Goal: Find contact information: Obtain details needed to contact an individual or organization

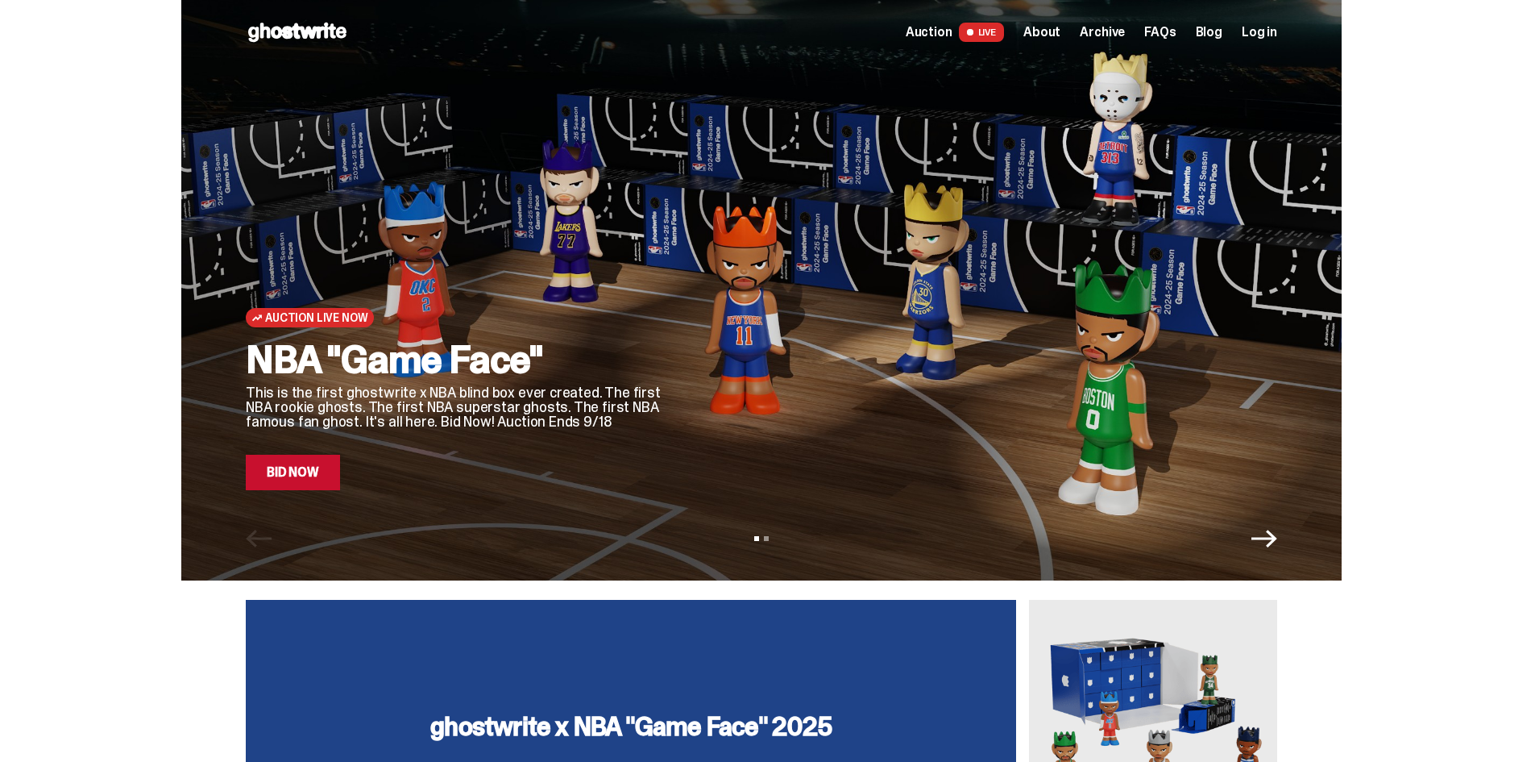
click at [1054, 27] on span "About" at bounding box center [1041, 32] width 37 height 13
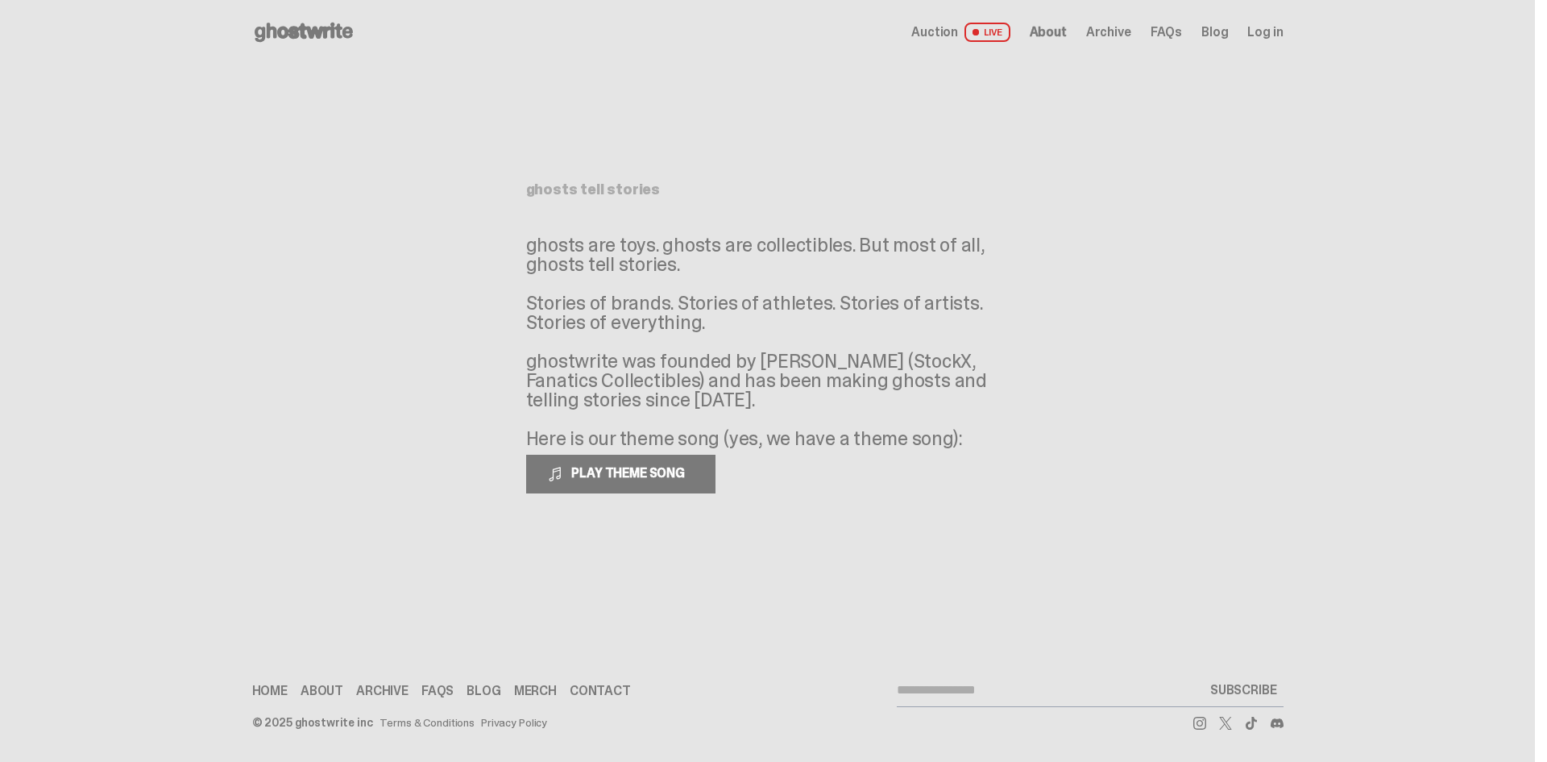
click at [596, 694] on link "Contact" at bounding box center [600, 690] width 61 height 13
click at [314, 692] on link "About" at bounding box center [322, 690] width 43 height 13
click at [581, 695] on link "Contact" at bounding box center [600, 690] width 61 height 13
click at [437, 693] on link "FAQs" at bounding box center [437, 690] width 32 height 13
